Goal: Obtain resource: Download file/media

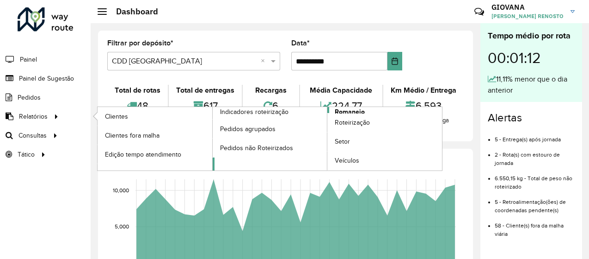
click at [416, 110] on link "Romaneio" at bounding box center [328, 138] width 230 height 63
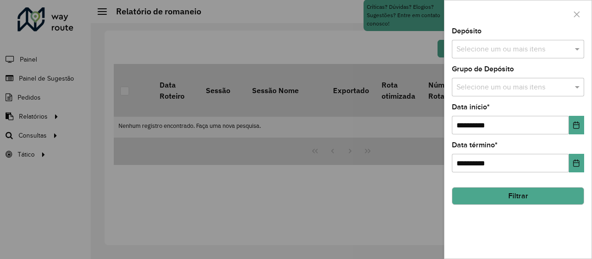
click at [526, 41] on div "Selecione um ou mais itens" at bounding box center [518, 49] width 132 height 18
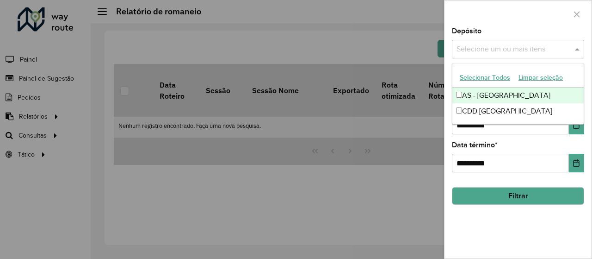
click at [483, 73] on button "Selecionar Todos" at bounding box center [485, 77] width 59 height 14
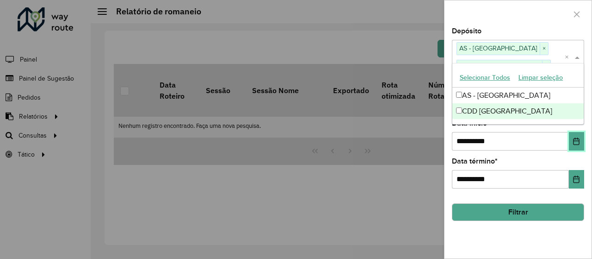
click at [578, 144] on icon "Choose Date" at bounding box center [576, 140] width 6 height 7
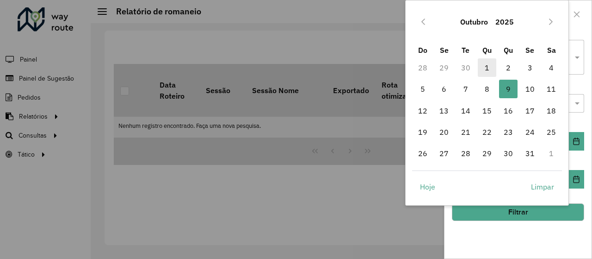
click at [483, 65] on span "1" at bounding box center [487, 67] width 18 height 18
type input "**********"
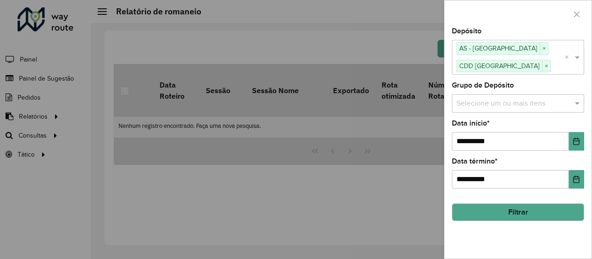
click at [530, 212] on button "Filtrar" at bounding box center [518, 212] width 132 height 18
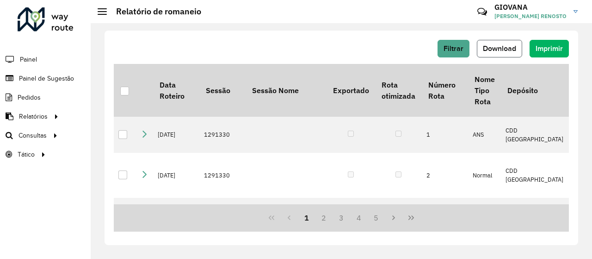
click at [501, 42] on button "Download" at bounding box center [499, 49] width 45 height 18
click at [351, 34] on div "Filtrar Download Imprimir Data Roteiro Sessão Sessão Nome Exportado Rota otimiz…" at bounding box center [342, 138] width 474 height 214
click at [465, 42] on button "Filtrar" at bounding box center [453, 49] width 32 height 18
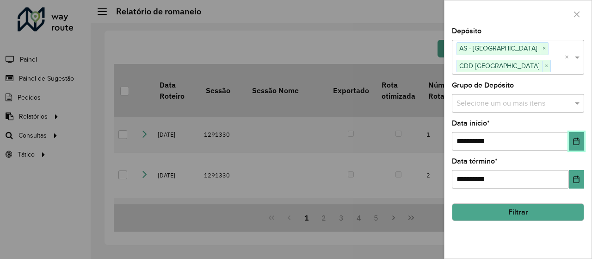
click at [581, 140] on button "Choose Date" at bounding box center [576, 141] width 15 height 18
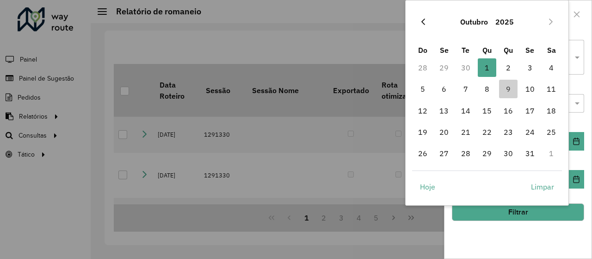
click at [426, 17] on button "Previous Month" at bounding box center [423, 21] width 15 height 15
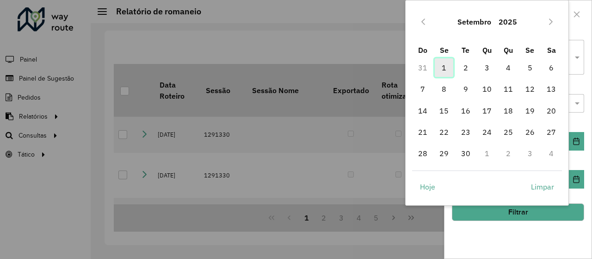
click at [441, 66] on span "1" at bounding box center [444, 67] width 18 height 18
type input "**********"
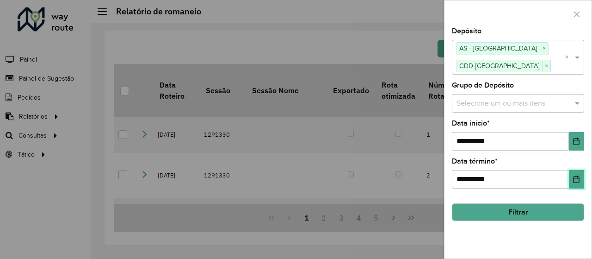
click at [573, 172] on button "Choose Date" at bounding box center [576, 179] width 15 height 18
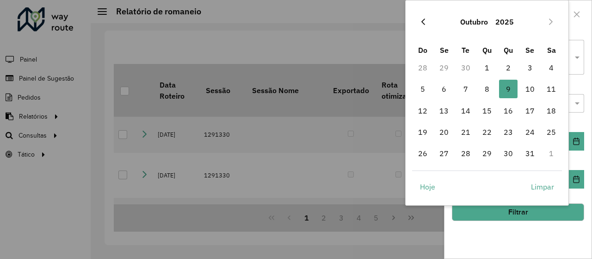
click at [428, 18] on button "Previous Month" at bounding box center [423, 21] width 15 height 15
click at [472, 153] on span "30" at bounding box center [465, 153] width 18 height 18
type input "**********"
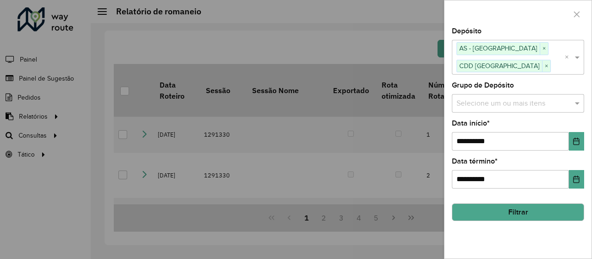
click at [517, 216] on button "Filtrar" at bounding box center [518, 212] width 132 height 18
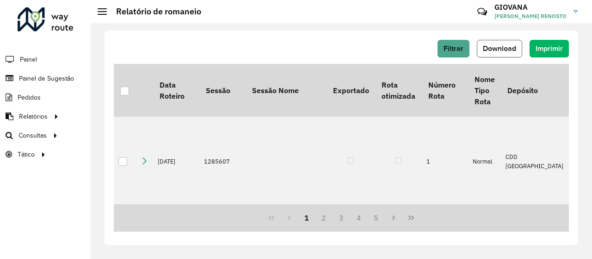
click at [507, 53] on button "Download" at bounding box center [499, 49] width 45 height 18
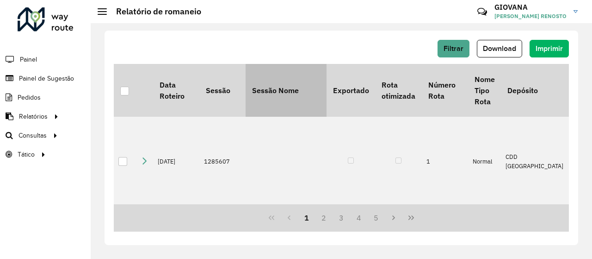
scroll to position [46, 0]
